Goal: Information Seeking & Learning: Learn about a topic

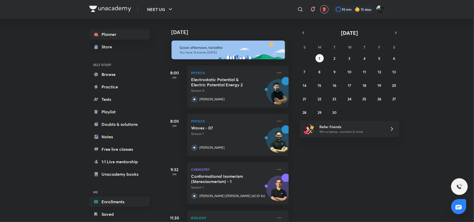
click at [120, 202] on link "Enrollments" at bounding box center [119, 202] width 60 height 10
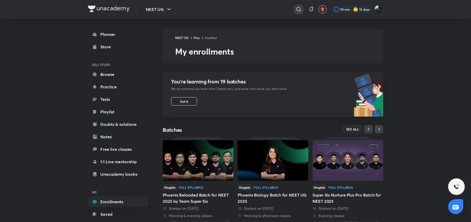
click at [298, 6] on div at bounding box center [299, 9] width 10 height 10
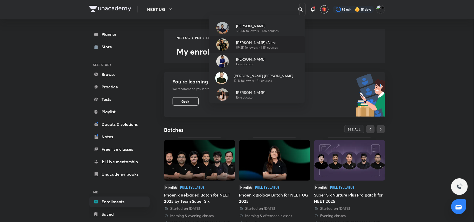
click at [264, 49] on p "89.2K followers • 1.5K courses" at bounding box center [257, 47] width 42 height 5
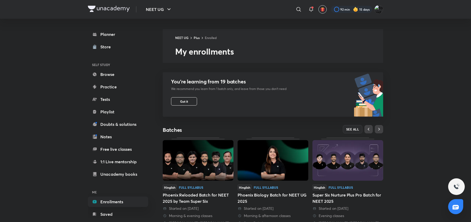
click at [185, 167] on img at bounding box center [198, 160] width 71 height 41
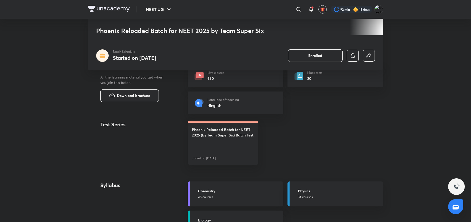
click at [232, 198] on p "45 courses" at bounding box center [239, 197] width 82 height 5
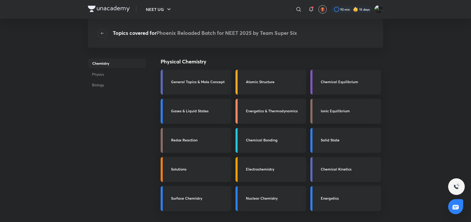
click at [329, 166] on h3 "Chemical Kinetics" at bounding box center [349, 168] width 57 height 5
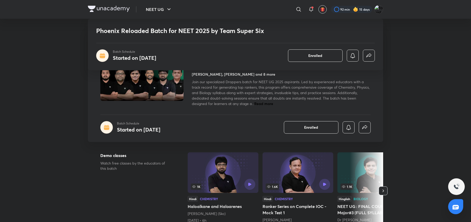
scroll to position [195, 0]
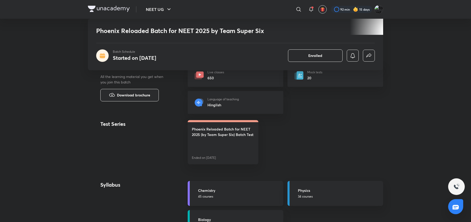
click at [245, 193] on h5 "Chemistry" at bounding box center [239, 190] width 82 height 5
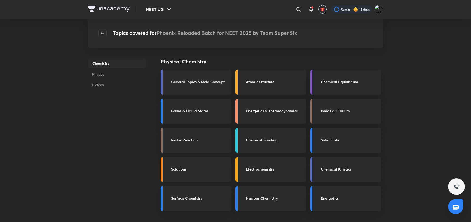
click at [211, 172] on h3 "Solutions" at bounding box center [199, 168] width 57 height 5
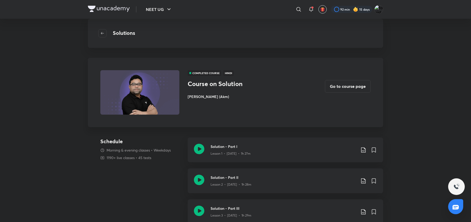
scroll to position [195, 0]
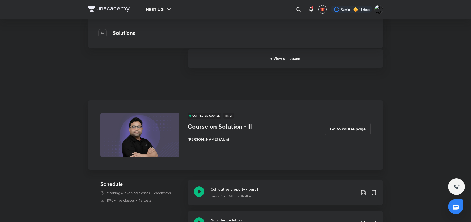
drag, startPoint x: 127, startPoint y: 74, endPoint x: 131, endPoint y: 75, distance: 3.8
click at [127, 74] on div "Solutions COMPLETED COURSE Hindi Course on Solution [PERSON_NAME] (Akm) Go to c…" at bounding box center [236, 164] width 296 height 658
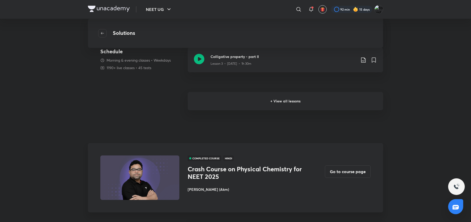
click at [310, 101] on h6 "+ View all lessons" at bounding box center [286, 101] width 196 height 18
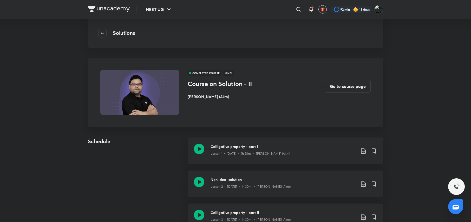
scroll to position [195, 0]
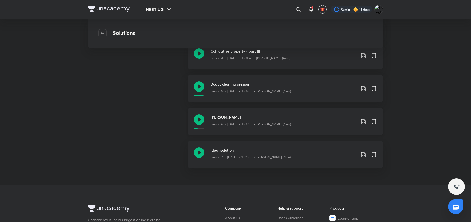
click at [294, 119] on h3 "[PERSON_NAME]" at bounding box center [284, 116] width 146 height 5
